Goal: Transaction & Acquisition: Purchase product/service

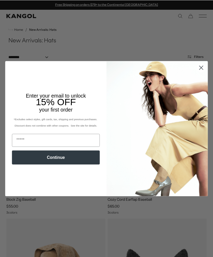
click at [198, 66] on circle "Close dialog" at bounding box center [201, 67] width 9 height 9
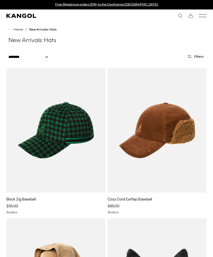
click at [198, 77] on icon "Close dialog" at bounding box center [201, 81] width 9 height 9
click at [199, 17] on icon "Mobile Menu" at bounding box center [203, 15] width 8 height 5
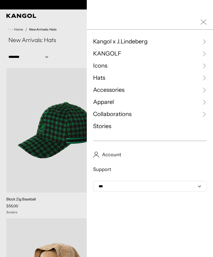
scroll to position [0, 109]
click at [100, 80] on span "Hats" at bounding box center [99, 78] width 12 height 8
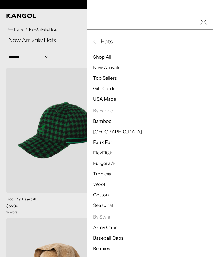
scroll to position [0, 0]
click at [100, 145] on link "Faux Fur" at bounding box center [102, 143] width 19 height 6
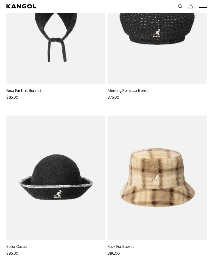
scroll to position [631, 0]
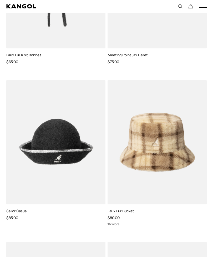
click at [0, 0] on img at bounding box center [0, 0] width 0 height 0
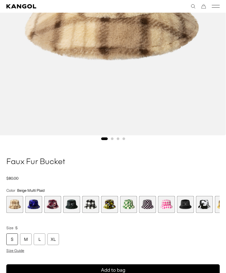
click at [109, 204] on span "6 of 12" at bounding box center [109, 204] width 17 height 17
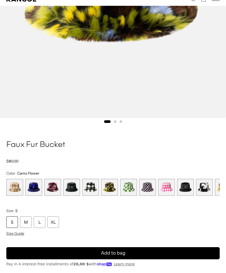
scroll to position [244, 0]
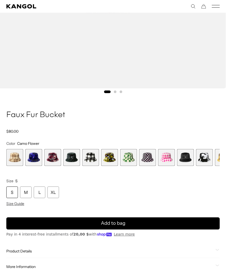
click at [45, 193] on div "L" at bounding box center [40, 192] width 12 height 12
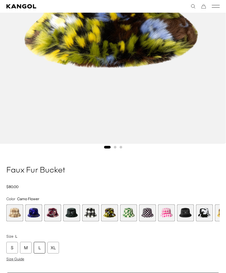
click at [51, 213] on span "3 of 12" at bounding box center [52, 212] width 17 height 17
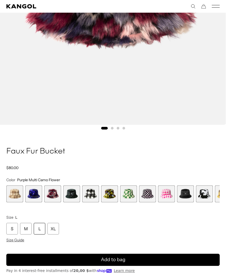
click at [116, 198] on span "6 of 12" at bounding box center [109, 193] width 17 height 17
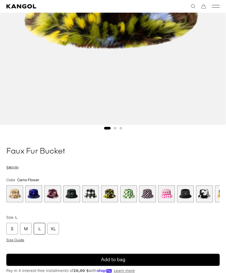
click at [105, 191] on span "6 of 12" at bounding box center [109, 193] width 17 height 17
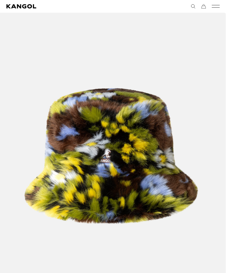
scroll to position [0, 109]
